Goal: Find specific page/section

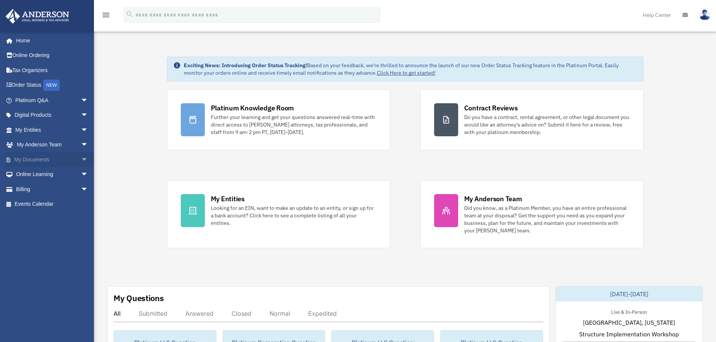
click at [36, 162] on link "My Documents arrow_drop_down" at bounding box center [52, 159] width 94 height 15
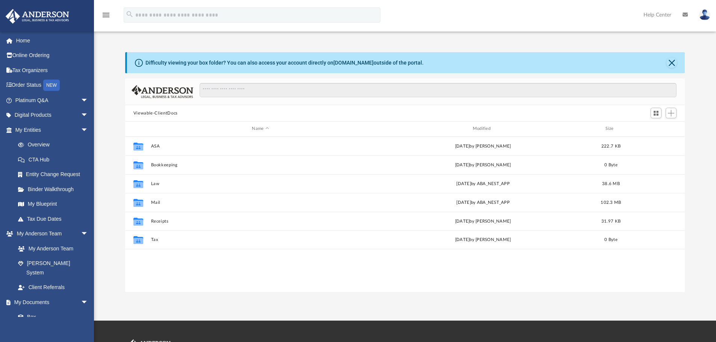
scroll to position [165, 554]
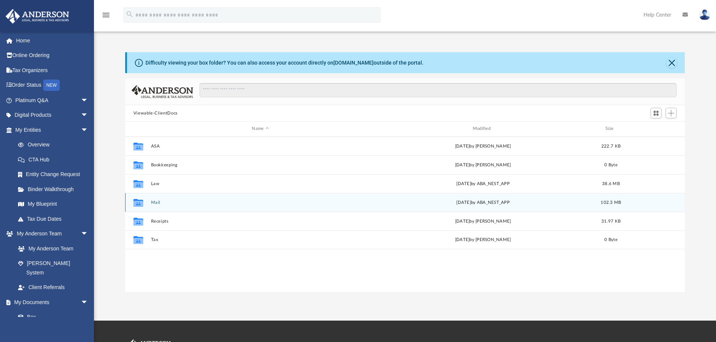
click at [155, 205] on button "Mail" at bounding box center [260, 202] width 219 height 5
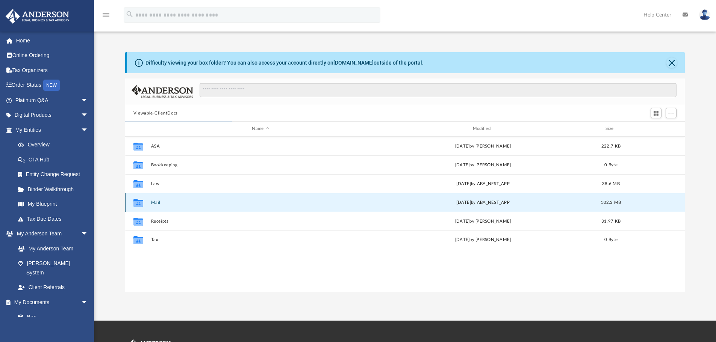
click at [152, 203] on button "Mail" at bounding box center [260, 202] width 219 height 5
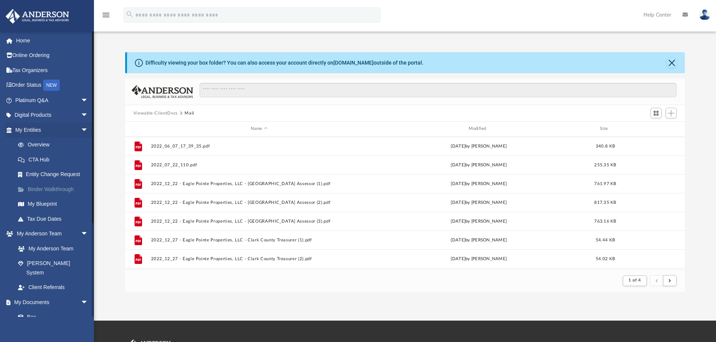
scroll to position [142, 554]
click at [670, 283] on span "submit" at bounding box center [669, 281] width 2 height 4
